Goal: Task Accomplishment & Management: Complete application form

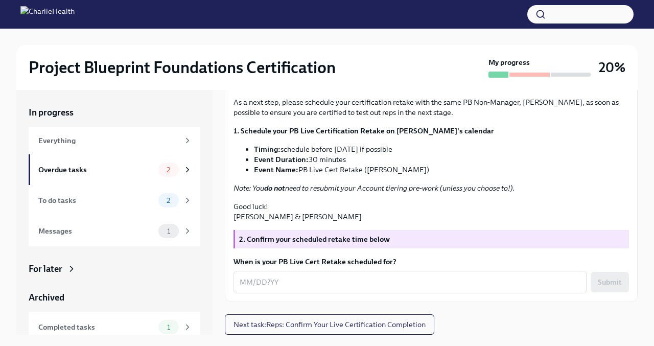
scroll to position [17, 0]
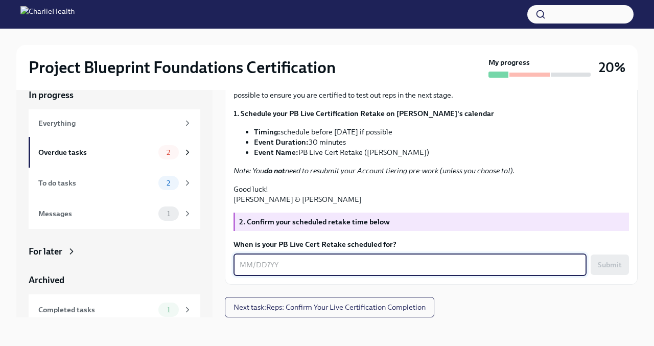
click at [325, 261] on textarea "When is your PB Live Cert Retake scheduled for?" at bounding box center [409, 264] width 341 height 12
type textarea "[DATE]"
click at [606, 267] on span "Submit" at bounding box center [609, 264] width 24 height 10
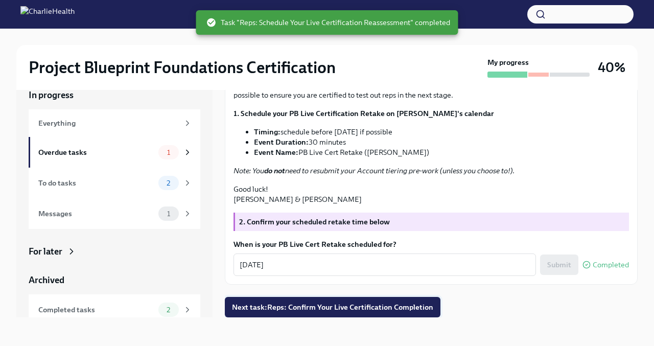
click at [333, 311] on span "Next task : Reps: Confirm Your Live Certification Completion" at bounding box center [332, 307] width 201 height 10
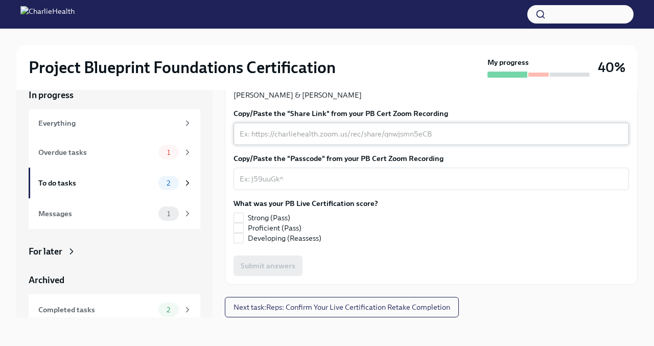
scroll to position [263, 0]
click at [243, 232] on input "Proficient (Pass)" at bounding box center [238, 227] width 9 height 9
checkbox input "true"
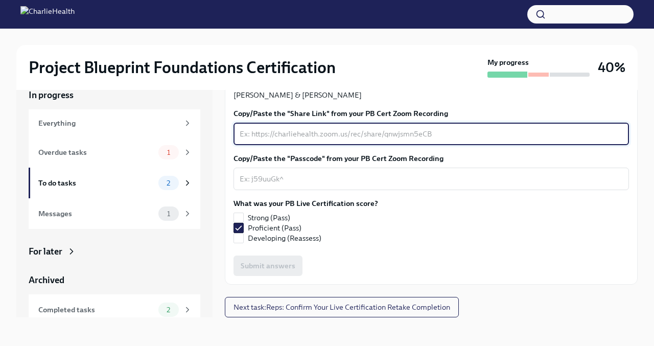
click at [282, 140] on textarea "Copy/Paste the "Share Link" from your PB Cert Zoom Recording" at bounding box center [430, 134] width 383 height 12
paste textarea "[URL][DOMAIN_NAME]"
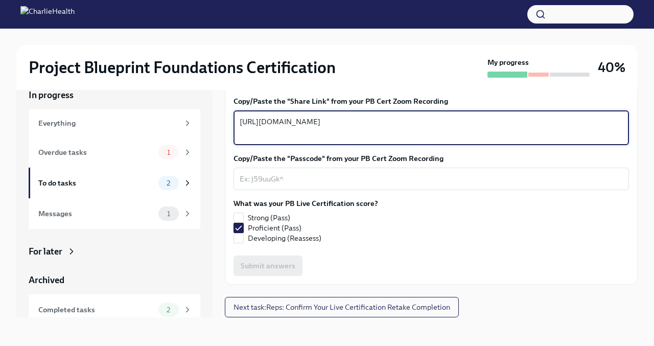
type textarea "[URL][DOMAIN_NAME]"
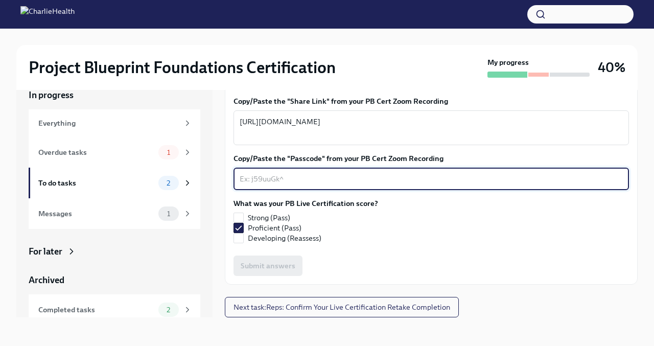
click at [262, 185] on textarea "Copy/Paste the "Passcode" from your PB Cert Zoom Recording" at bounding box center [430, 179] width 383 height 12
paste textarea "k02eH&$7"
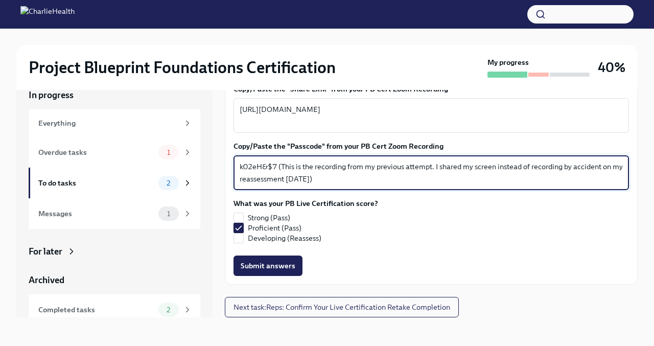
click at [305, 185] on textarea "k02eH&$7 (This is the recording from my previous attempt. I shared my screen in…" at bounding box center [430, 172] width 383 height 25
click at [302, 185] on textarea "k02eH&$7 (This is the recording from my previous attempt. I shared my screen in…" at bounding box center [430, 172] width 383 height 25
type textarea "k02eH&$7 (This is the recording from my previous attempt. I shared my screen in…"
click at [275, 271] on span "Submit answers" at bounding box center [268, 265] width 55 height 10
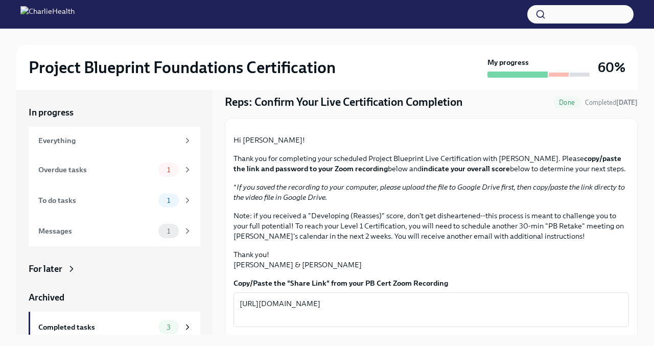
scroll to position [0, 0]
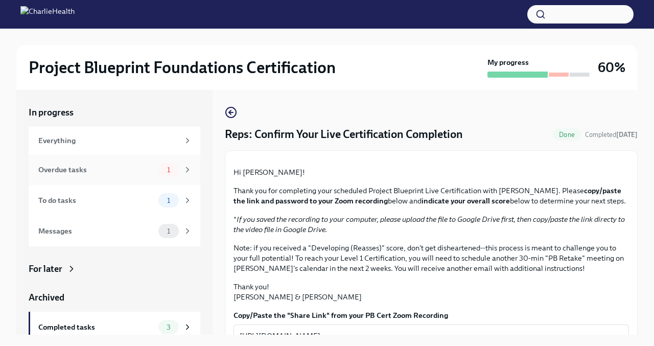
click at [114, 177] on div "Overdue tasks 1" at bounding box center [115, 169] width 172 height 31
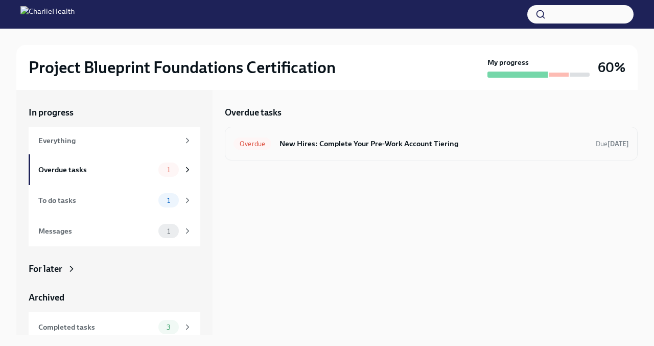
click at [337, 150] on div "Overdue New Hires: Complete Your Pre-Work Account Tiering Due [DATE]" at bounding box center [430, 143] width 395 height 16
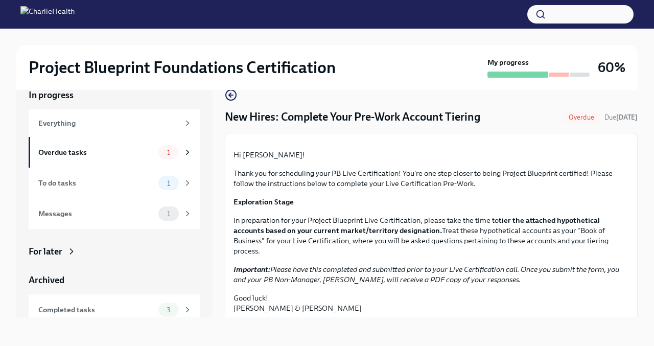
scroll to position [275, 0]
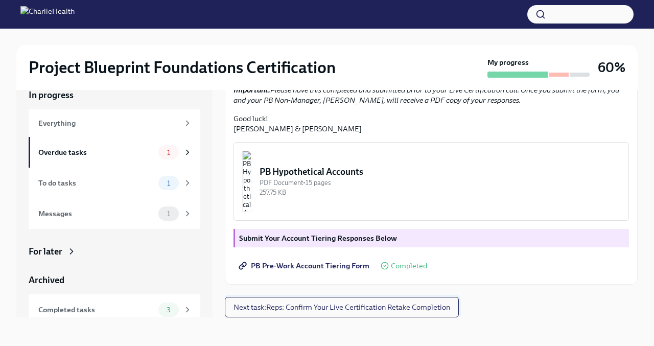
click at [307, 307] on span "Next task : Reps: Confirm Your Live Certification Retake Completion" at bounding box center [341, 307] width 217 height 10
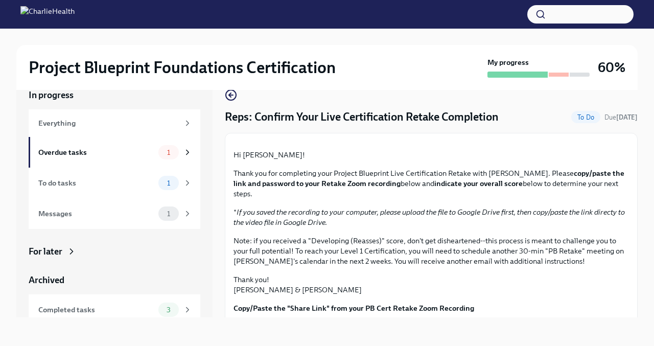
scroll to position [293, 0]
